Goal: Transaction & Acquisition: Purchase product/service

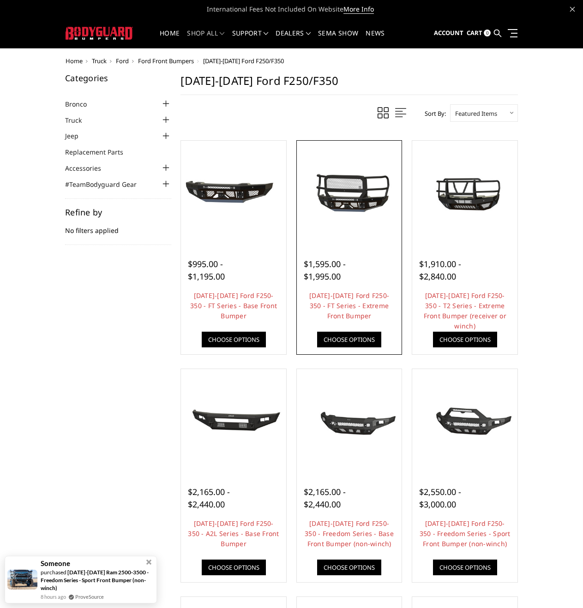
click at [350, 197] on img at bounding box center [349, 193] width 101 height 47
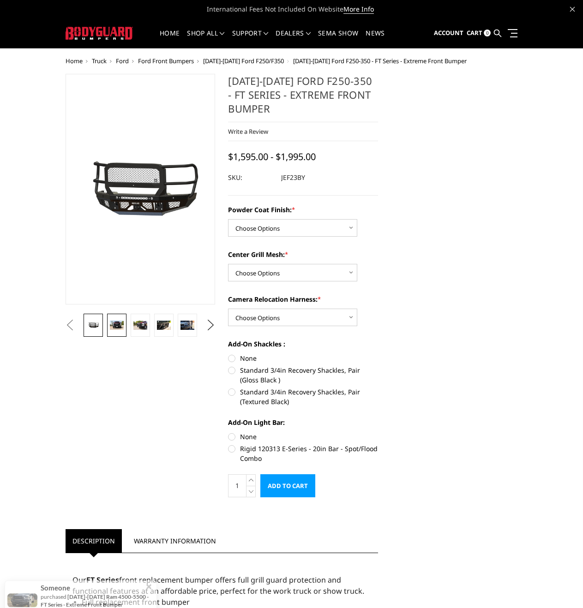
click at [118, 324] on img at bounding box center [116, 325] width 13 height 9
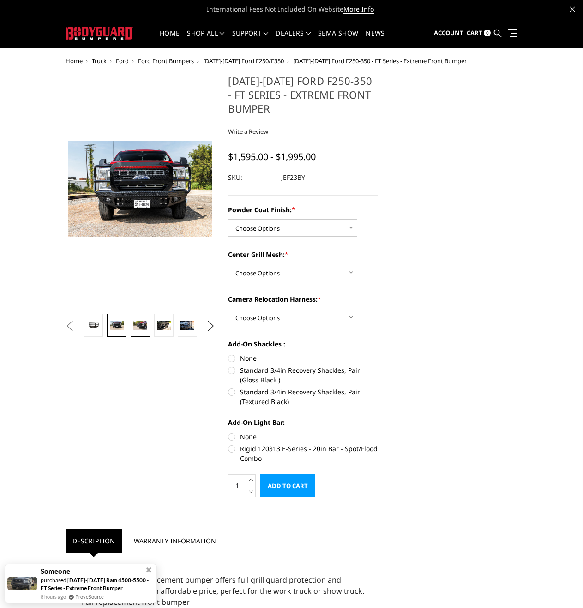
click at [134, 324] on img at bounding box center [139, 325] width 13 height 9
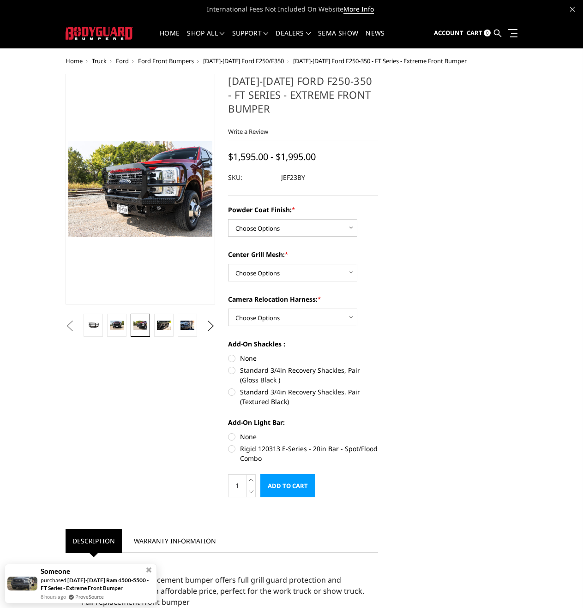
click at [148, 325] on link at bounding box center [140, 325] width 19 height 23
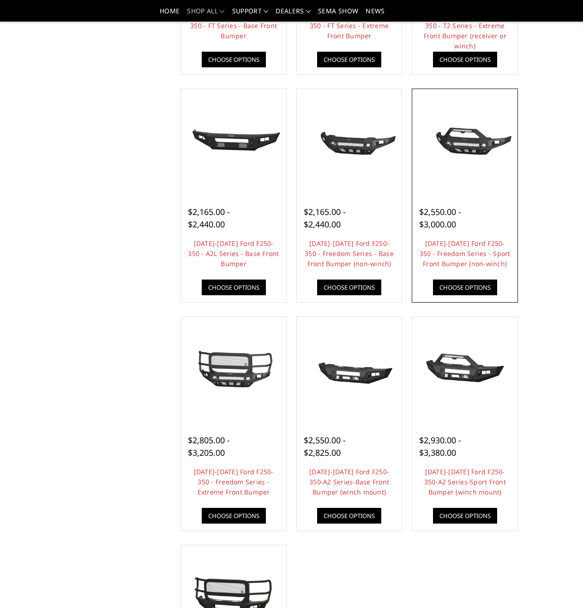
scroll to position [462, 0]
